Goal: Check status: Check status

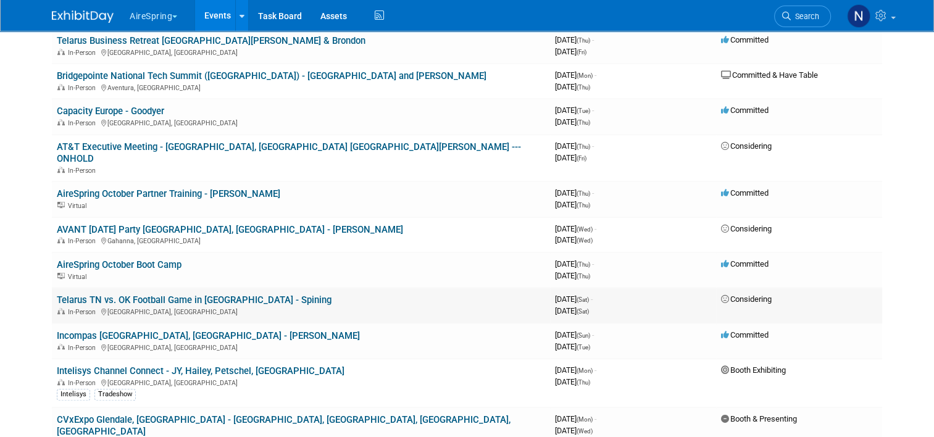
scroll to position [926, 0]
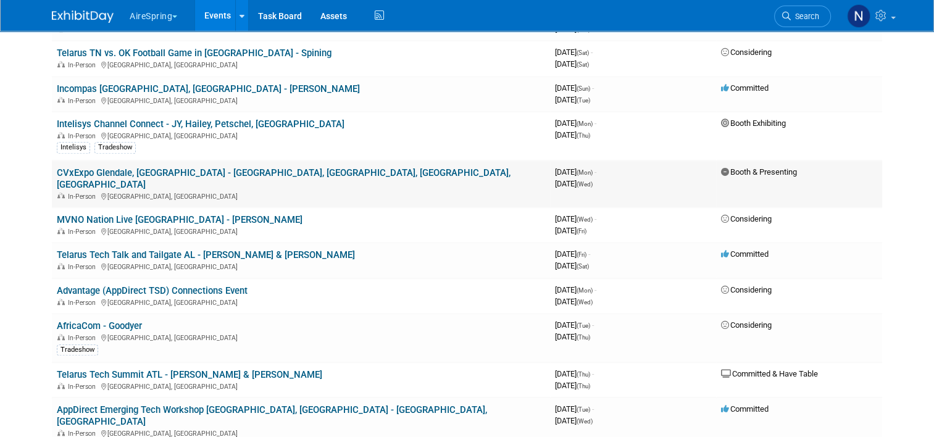
click at [94, 167] on link "CVxExpo Glendale, [GEOGRAPHIC_DATA] - [GEOGRAPHIC_DATA], [GEOGRAPHIC_DATA], [GE…" at bounding box center [284, 178] width 454 height 23
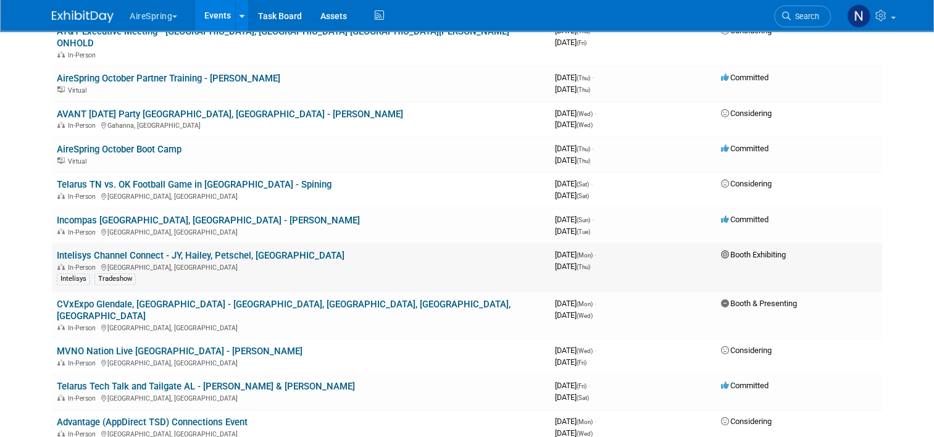
scroll to position [679, 0]
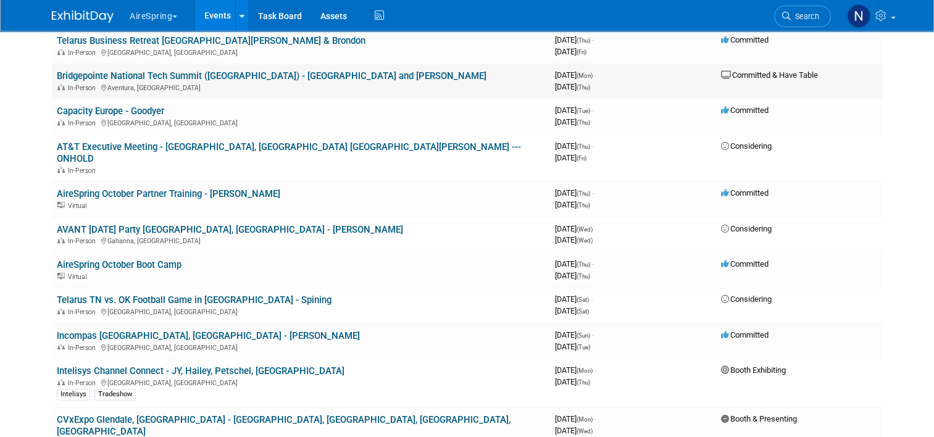
click at [197, 70] on link "Bridgepointe National Tech Summit (Miami) - JY and Hailey" at bounding box center [271, 75] width 429 height 11
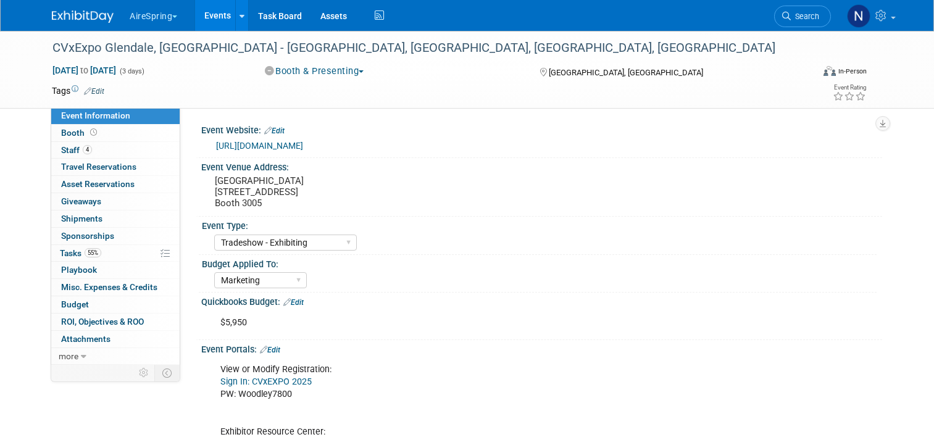
select select "Tradeshow - Exhibiting"
select select "Marketing"
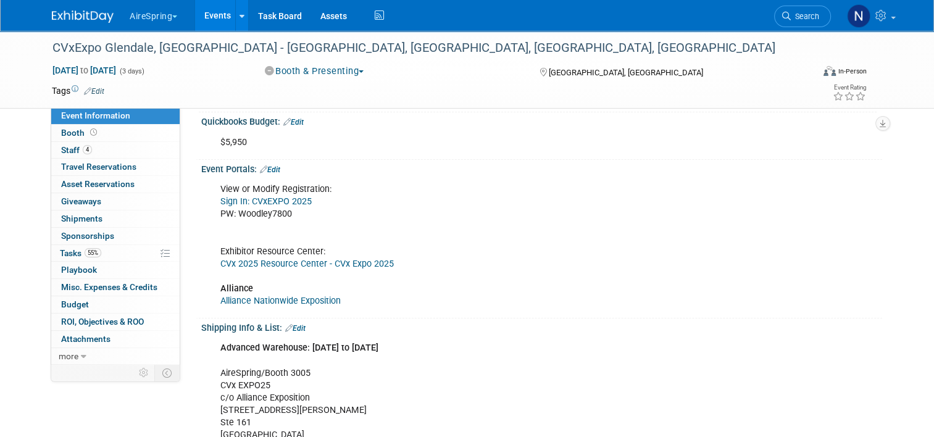
scroll to position [185, 0]
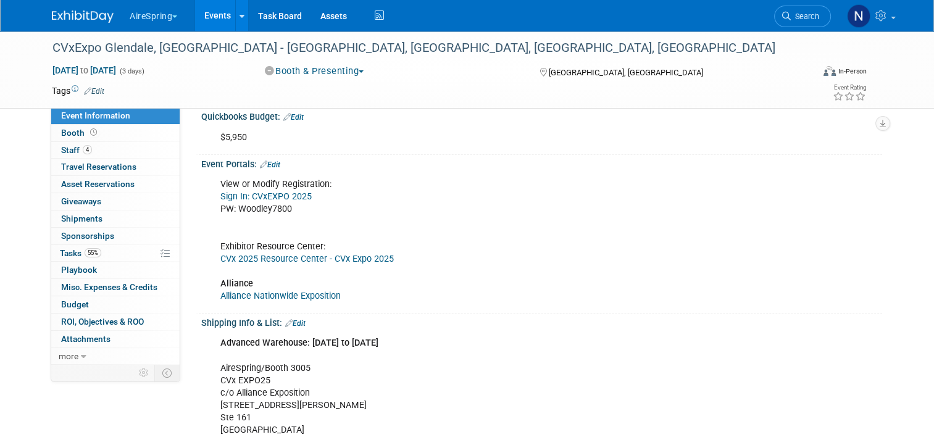
click at [309, 299] on link "Alliance Nationwide Exposition" at bounding box center [280, 296] width 120 height 10
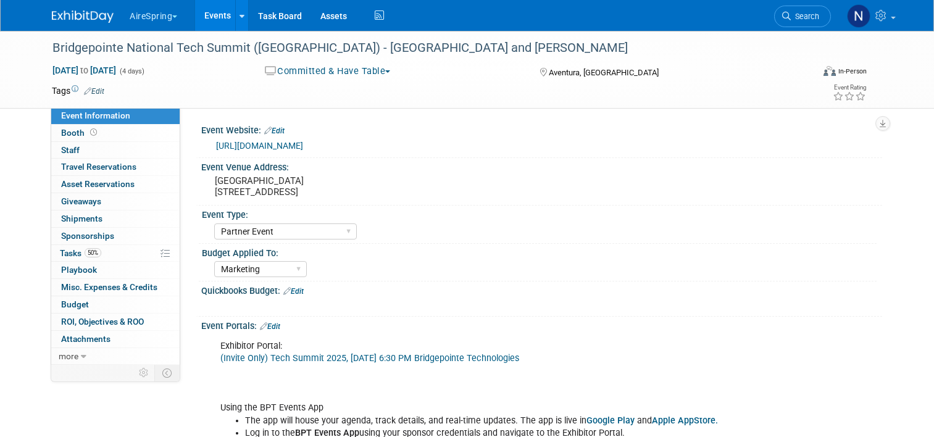
select select "Partner Event"
select select "Marketing"
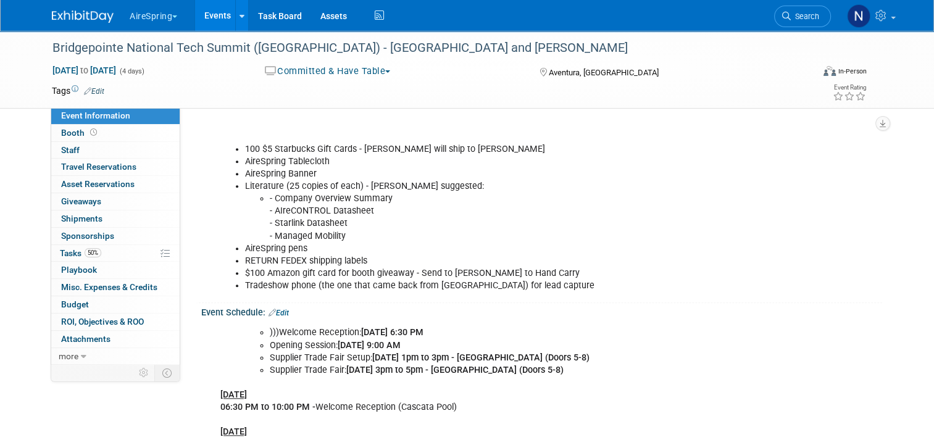
scroll to position [802, 0]
